Goal: Navigation & Orientation: Go to known website

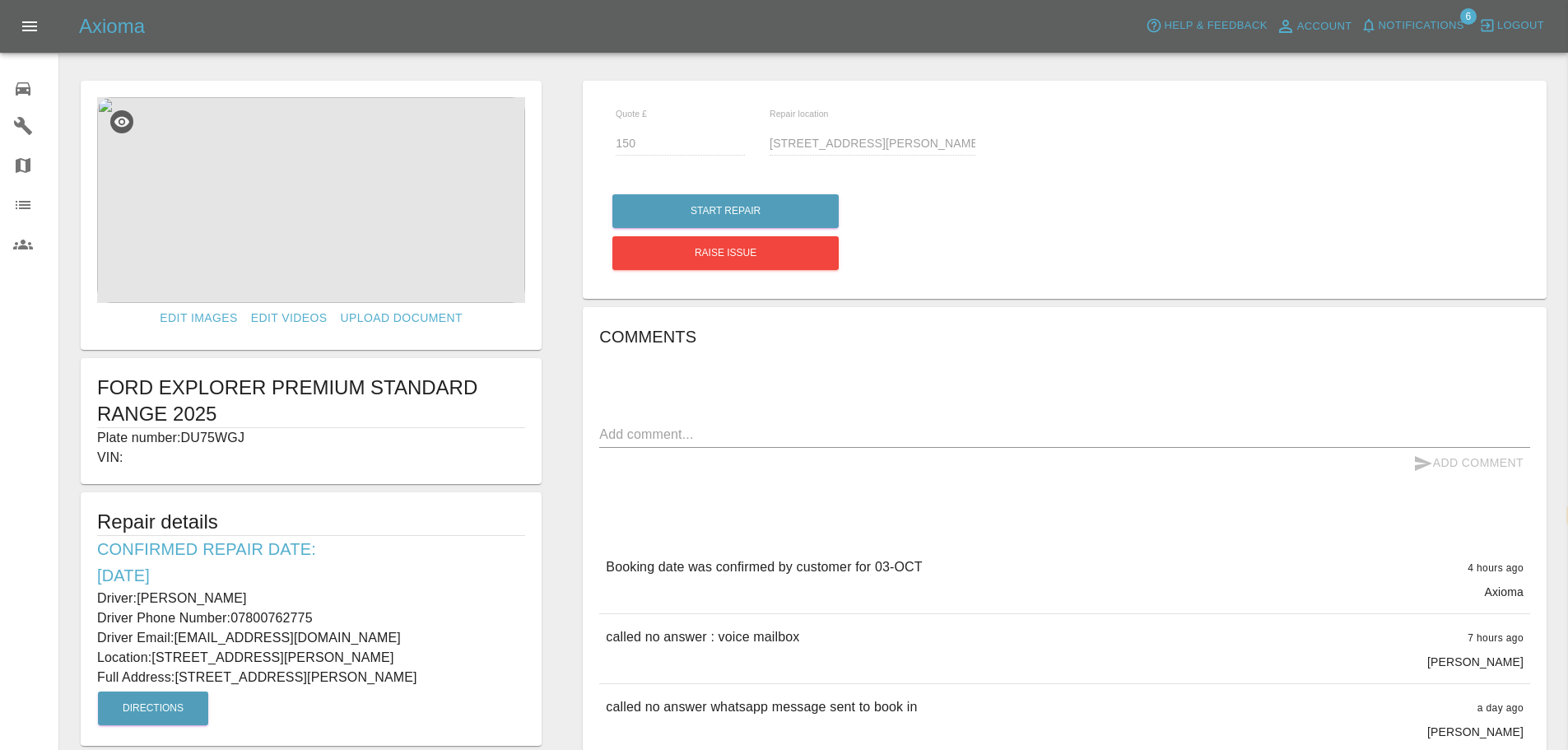
select select "en"
click at [21, 89] on icon at bounding box center [22, 89] width 15 height 14
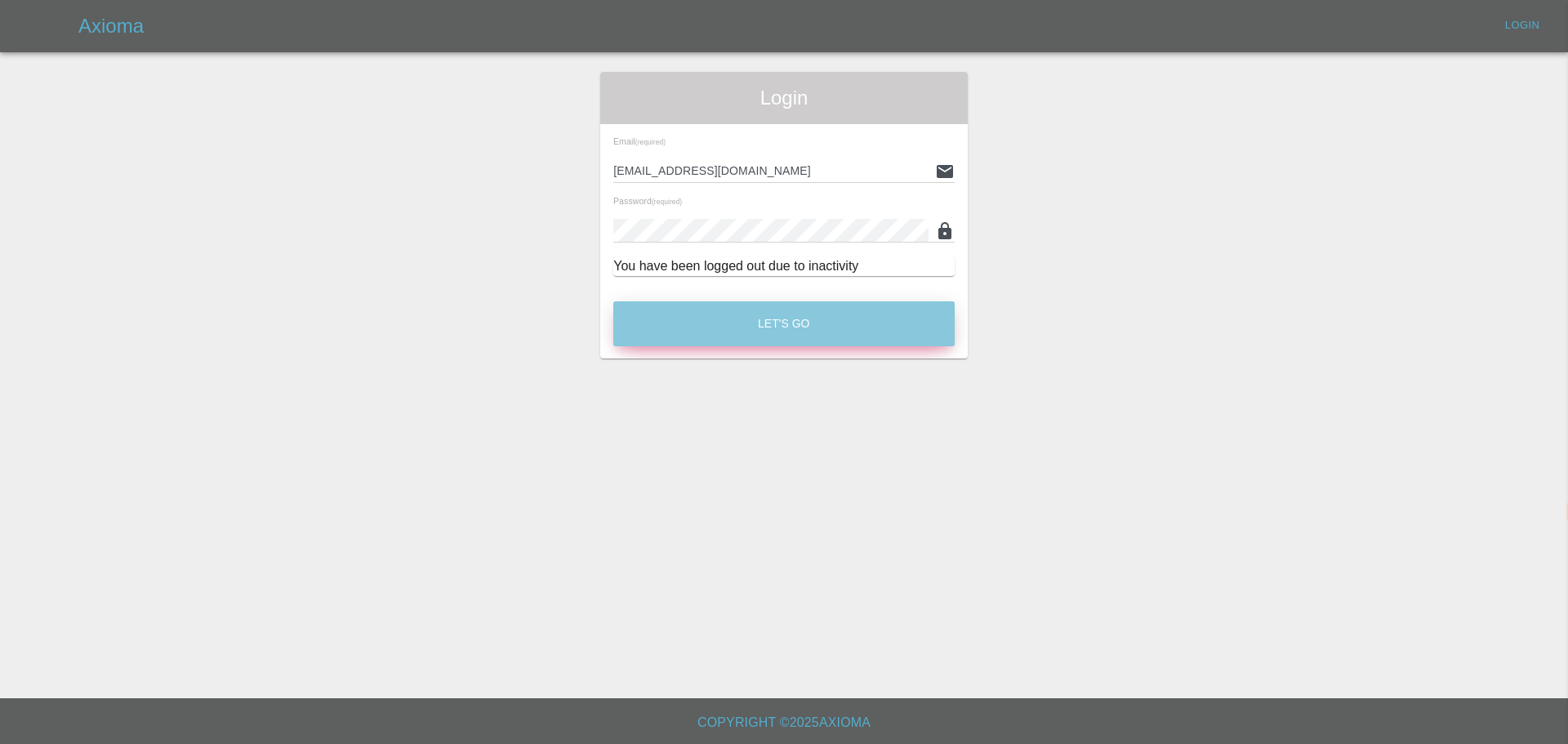
click at [718, 321] on button "Let's Go" at bounding box center [784, 323] width 341 height 45
